Goal: Navigation & Orientation: Find specific page/section

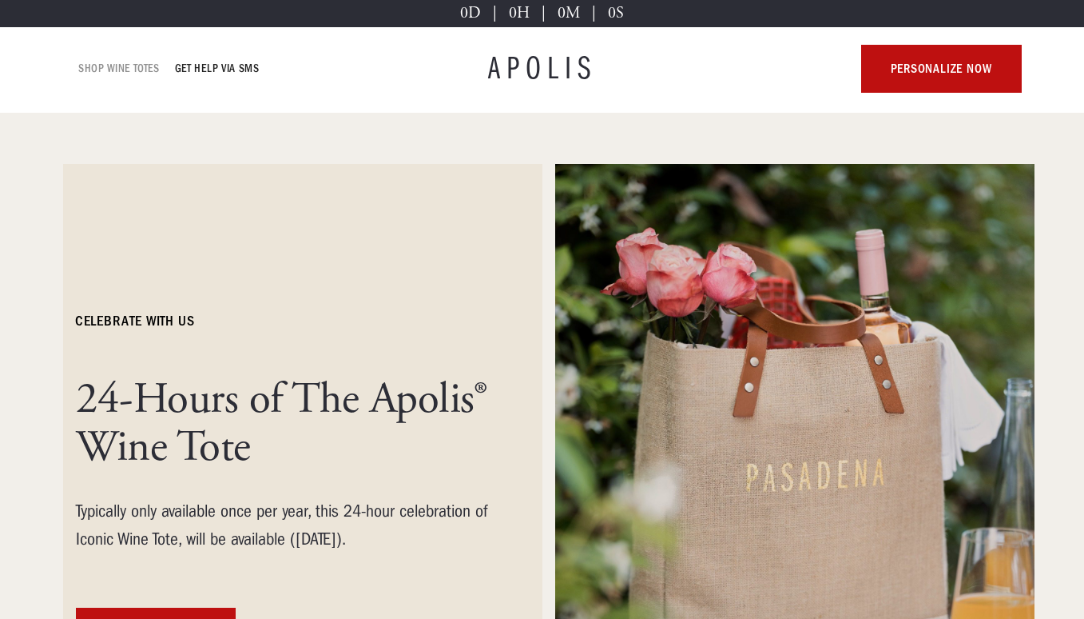
click at [138, 66] on link "Shop Wine Totes" at bounding box center [119, 68] width 81 height 19
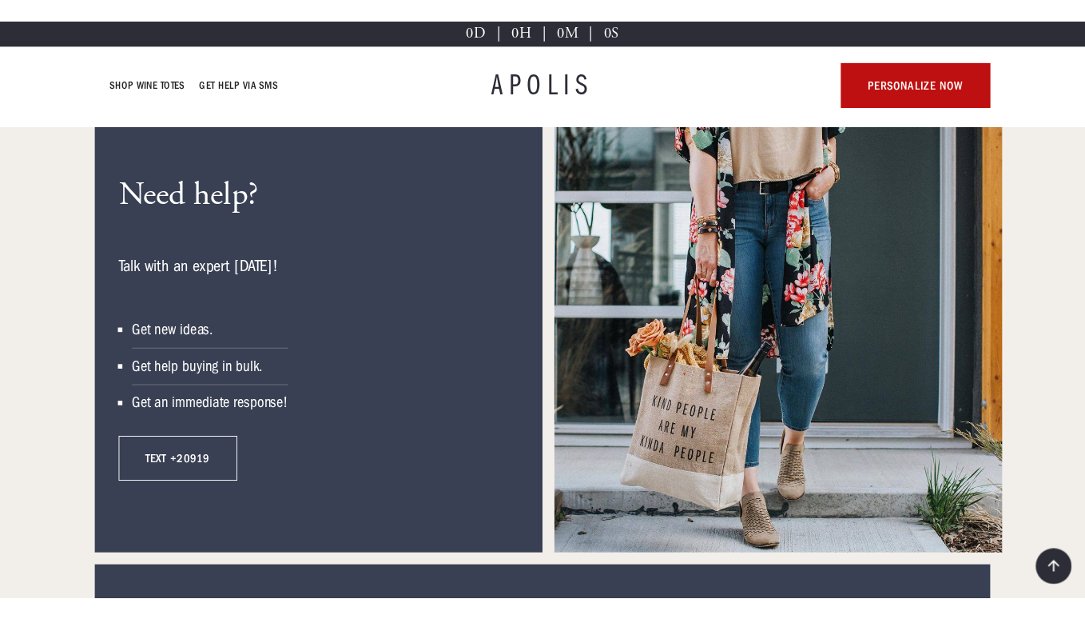
scroll to position [8586, 0]
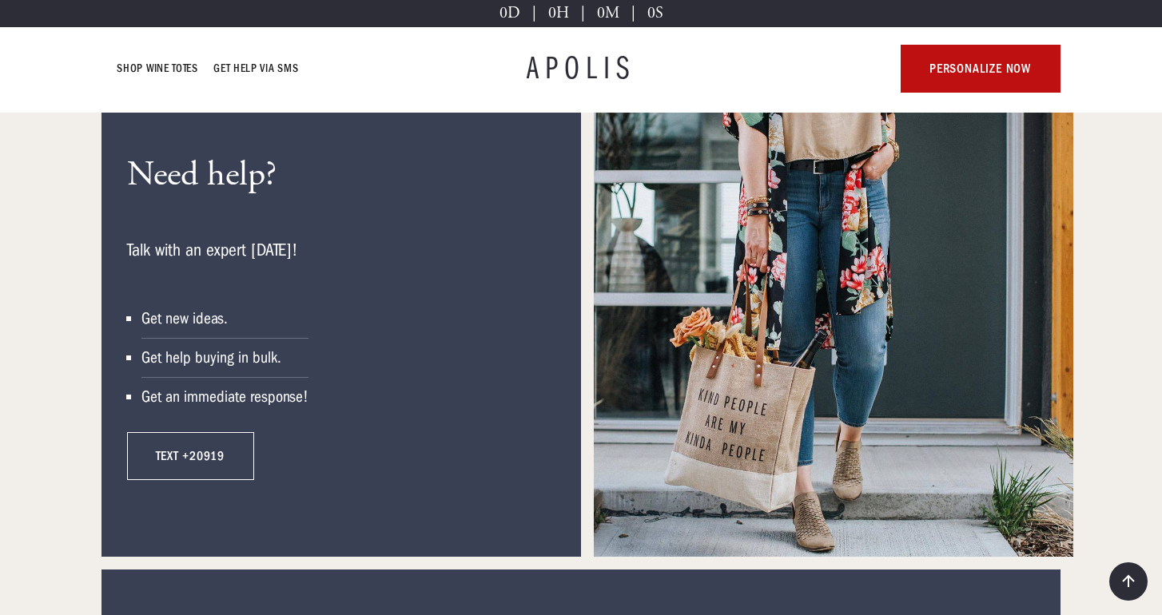
click at [216, 435] on link "TEXT +20919" at bounding box center [190, 456] width 127 height 48
